Goal: Transaction & Acquisition: Purchase product/service

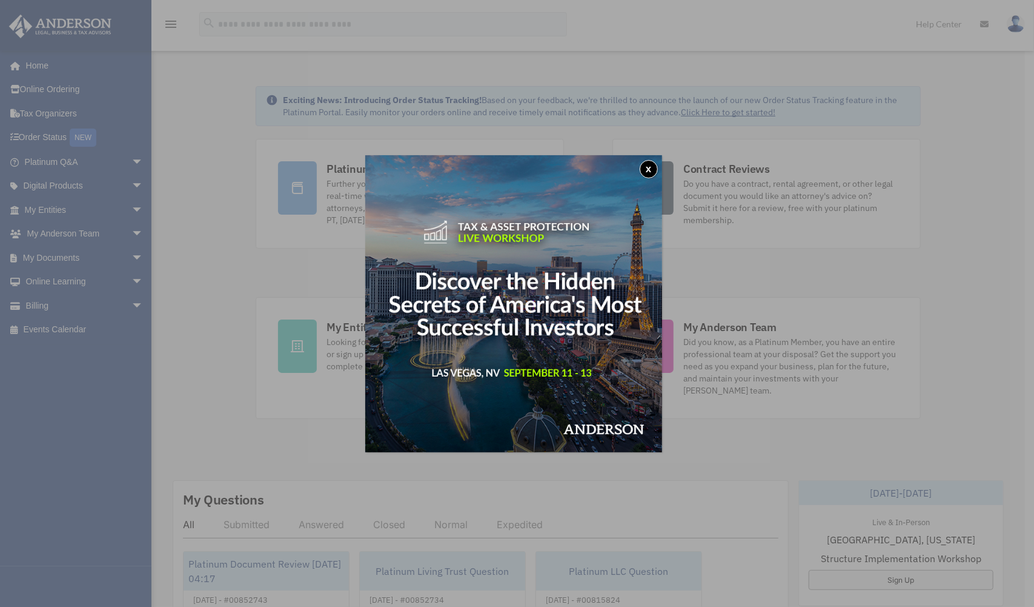
click at [618, 173] on button "x" at bounding box center [649, 169] width 18 height 18
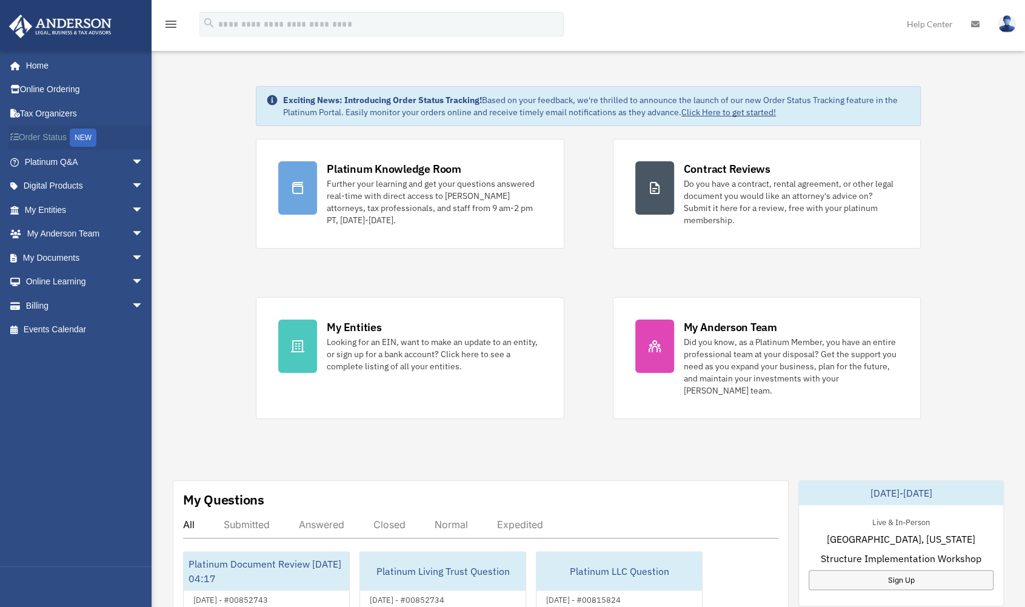
click at [58, 138] on link "Order Status NEW" at bounding box center [84, 137] width 153 height 25
click at [68, 307] on link "Billing arrow_drop_down" at bounding box center [84, 305] width 153 height 24
click at [131, 305] on span "arrow_drop_down" at bounding box center [143, 305] width 24 height 25
click at [90, 327] on link "$ Open Invoices" at bounding box center [89, 330] width 145 height 25
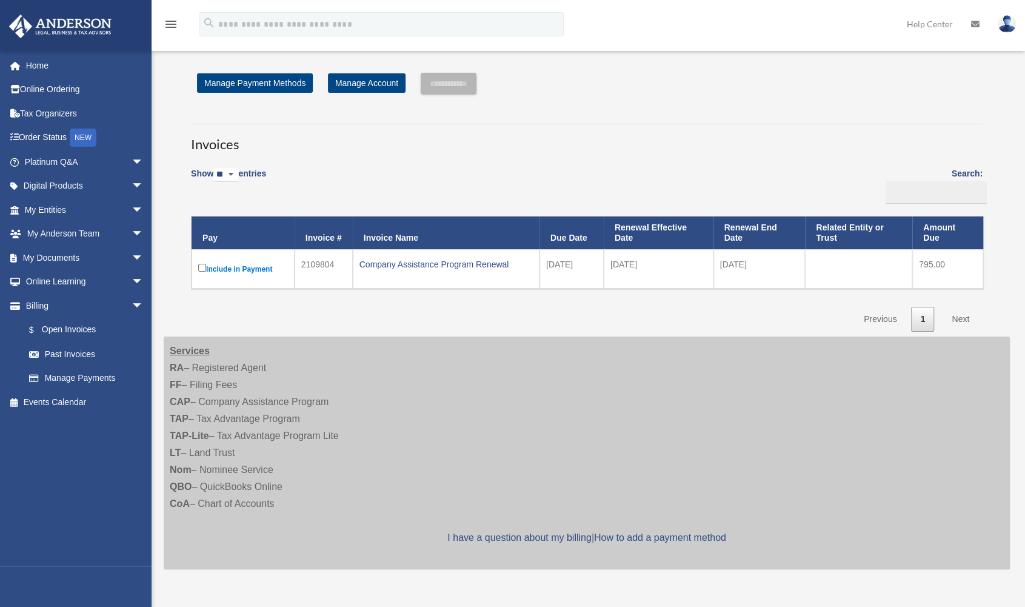
scroll to position [3, 0]
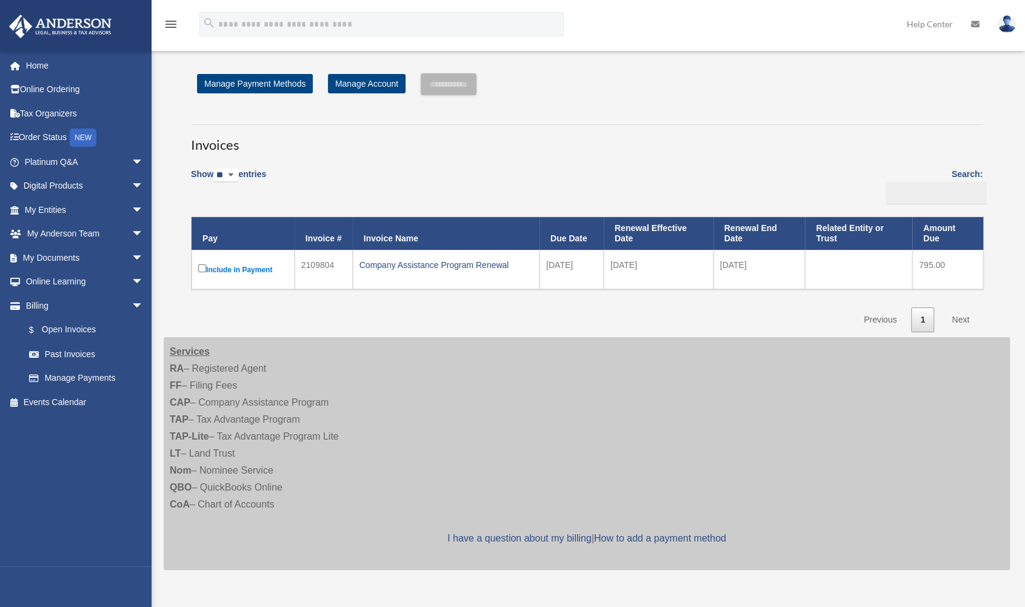
click at [200, 262] on label "Include in Payment" at bounding box center [243, 269] width 90 height 15
click at [220, 268] on label "Include in Payment" at bounding box center [243, 269] width 90 height 15
click at [196, 265] on td "Include in Payment" at bounding box center [242, 269] width 103 height 39
click at [467, 88] on input "**********" at bounding box center [449, 84] width 56 height 22
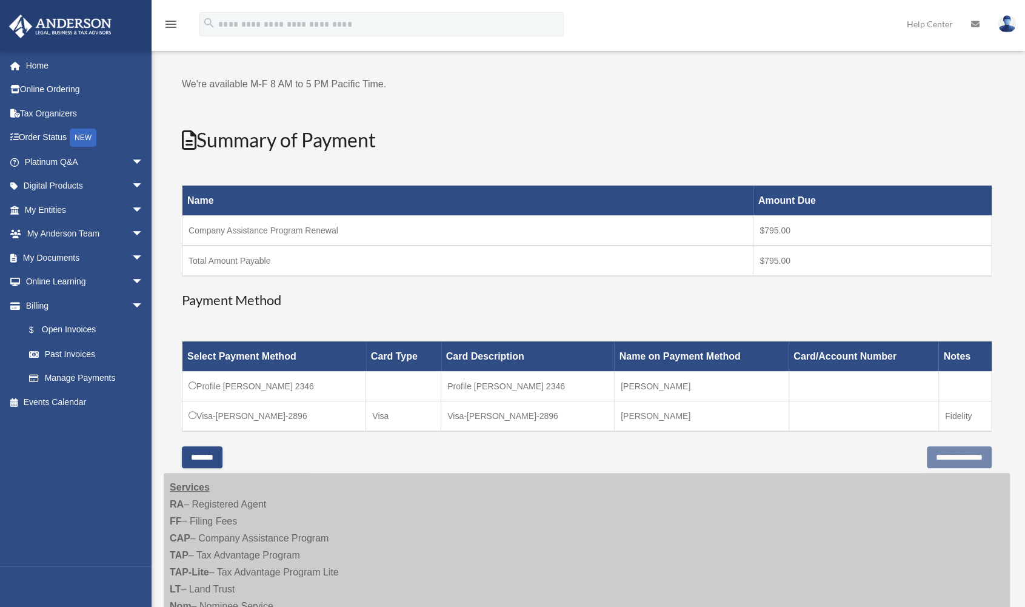
scroll to position [71, 0]
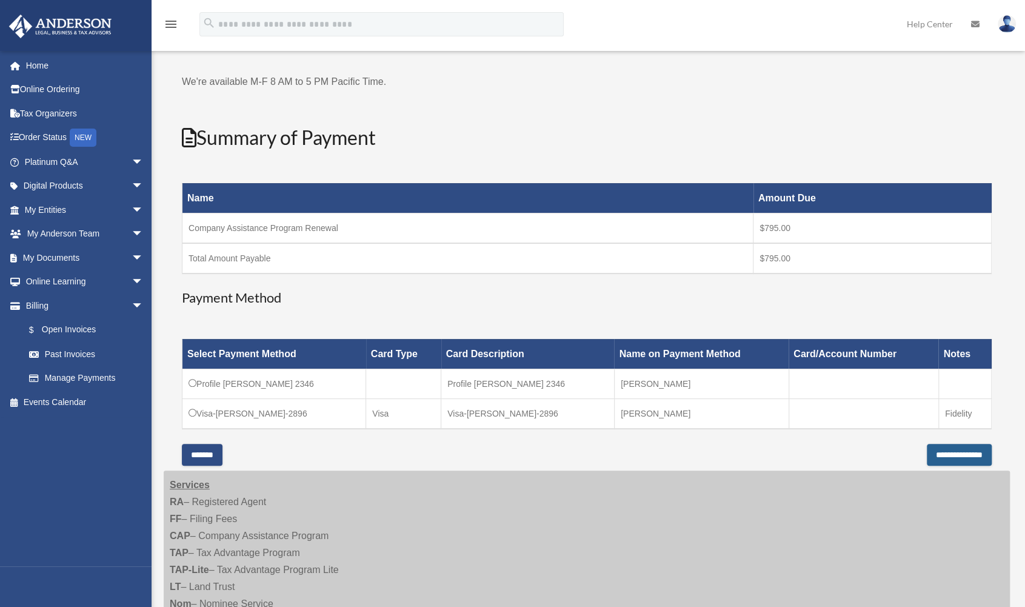
click at [954, 452] on input "**********" at bounding box center [958, 455] width 65 height 22
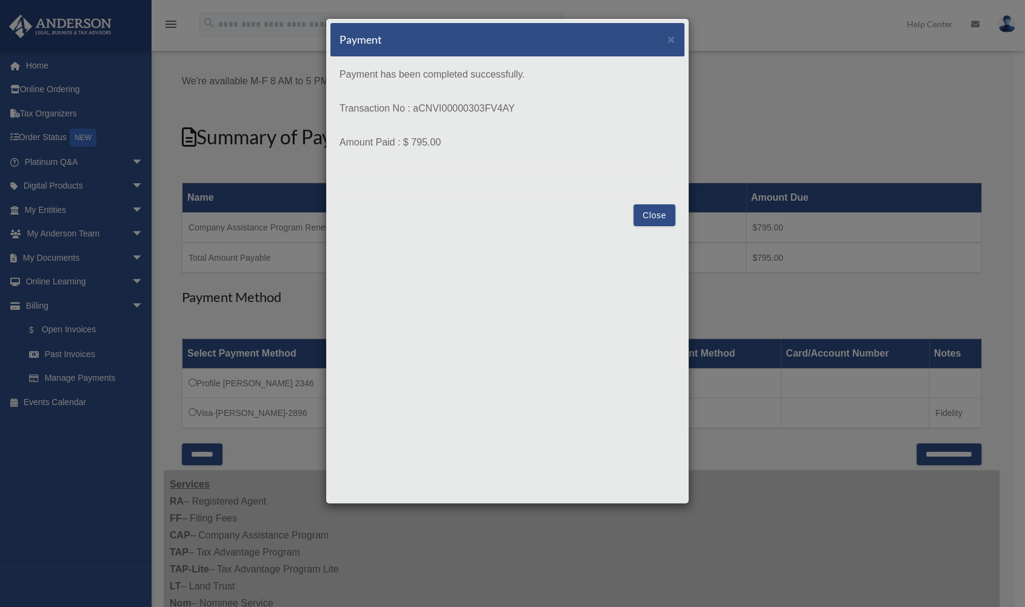
click at [648, 208] on button "Close" at bounding box center [654, 215] width 42 height 22
